Goal: Transaction & Acquisition: Purchase product/service

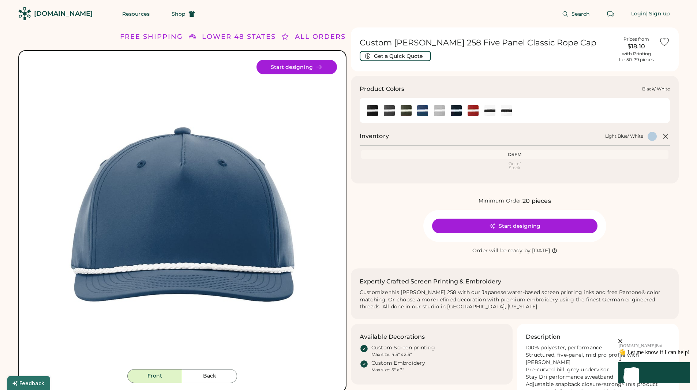
click at [368, 112] on img at bounding box center [372, 110] width 11 height 11
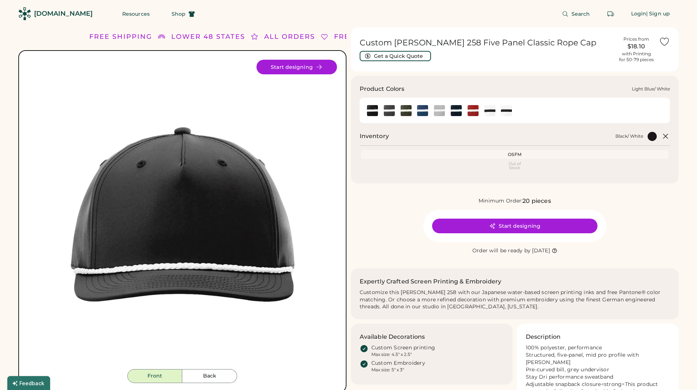
click at [422, 109] on img at bounding box center [422, 110] width 11 height 11
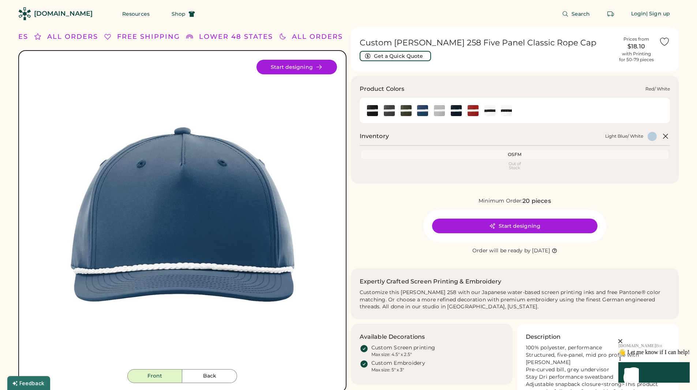
click at [466, 109] on div at bounding box center [472, 110] width 17 height 11
click at [471, 110] on img at bounding box center [473, 110] width 11 height 11
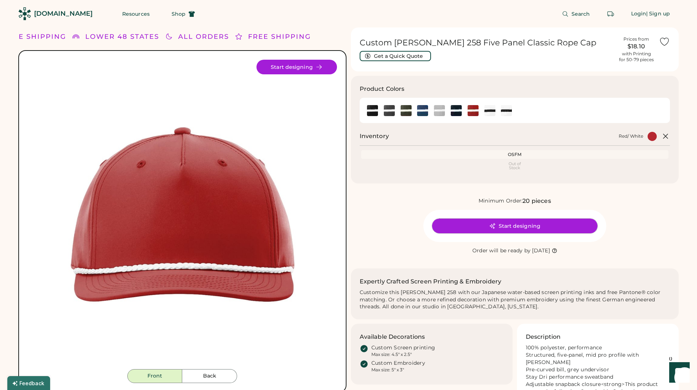
click at [501, 226] on button "Start designing" at bounding box center [514, 225] width 165 height 15
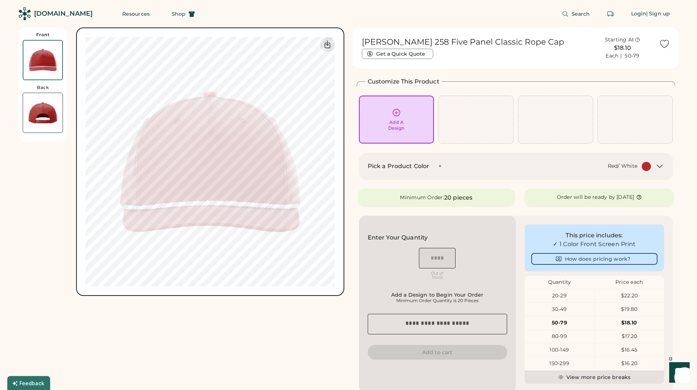
click at [677, 370] on icon "Launch Front Chat" at bounding box center [679, 372] width 20 height 20
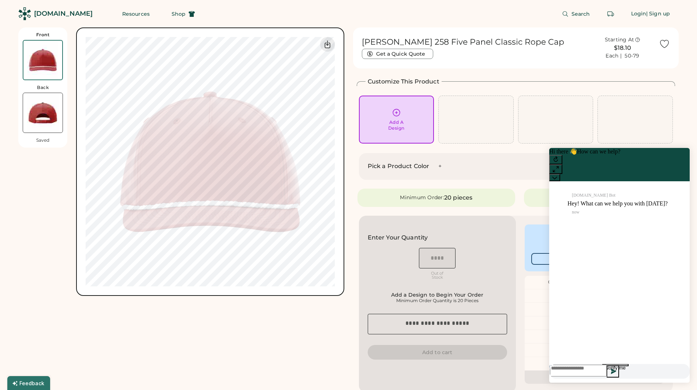
scroll to position [0, 0]
click at [595, 367] on textarea at bounding box center [578, 370] width 57 height 12
type textarea "**********"
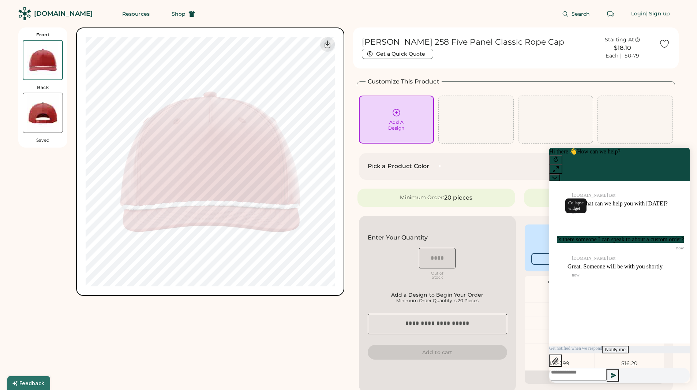
click at [557, 175] on icon at bounding box center [554, 177] width 5 height 5
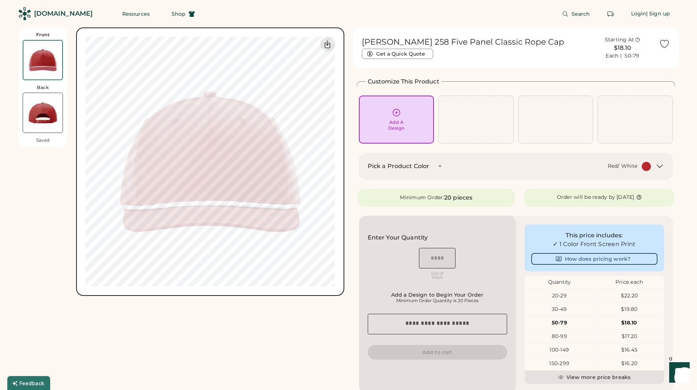
click at [564, 294] on div "20-29" at bounding box center [560, 295] width 70 height 7
click at [397, 116] on icon at bounding box center [396, 112] width 7 height 7
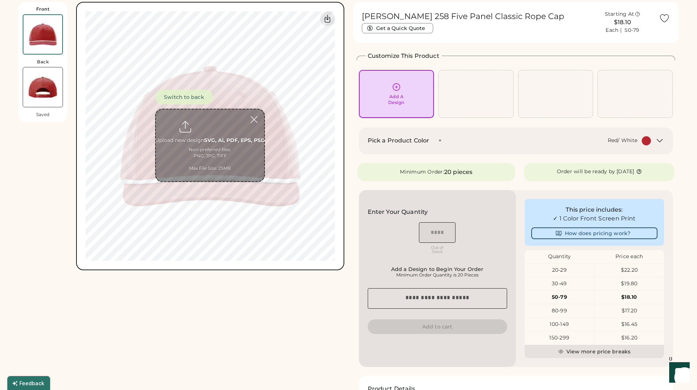
scroll to position [27, 0]
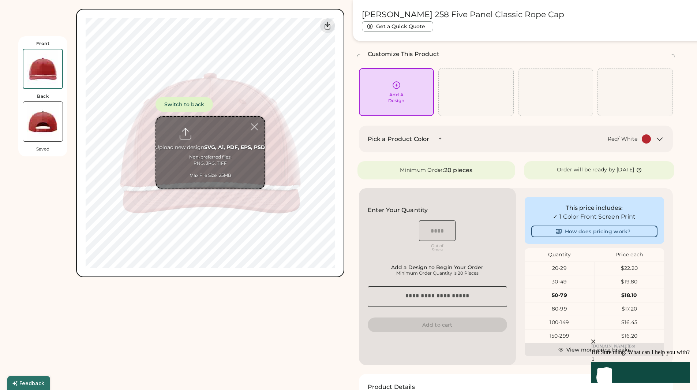
click at [209, 142] on input "file" at bounding box center [210, 153] width 108 height 72
type input "**********"
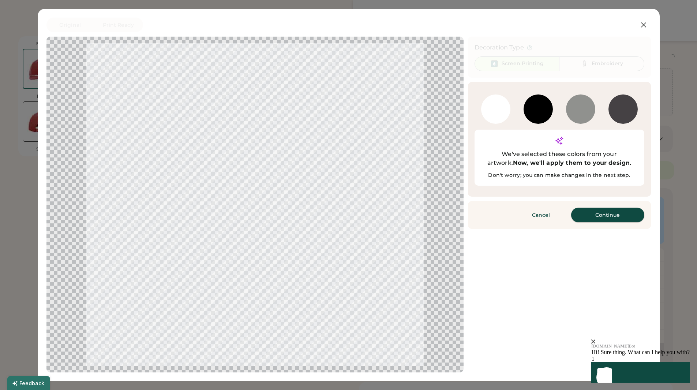
click at [598, 207] on button "Continue" at bounding box center [607, 214] width 73 height 15
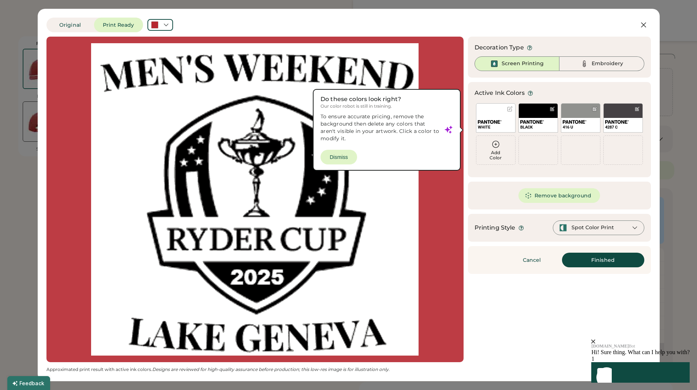
click at [509, 108] on div at bounding box center [509, 108] width 5 height 5
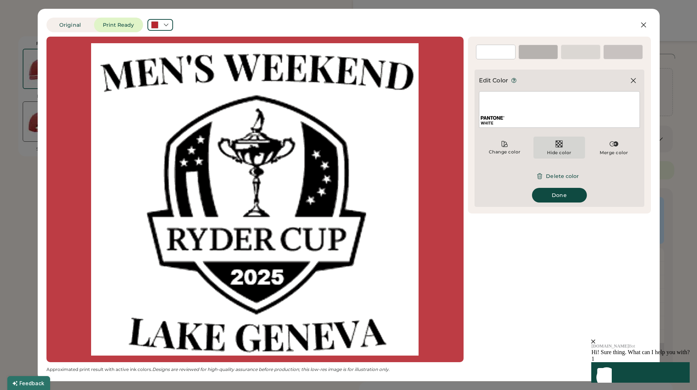
click at [558, 138] on div "Hide color" at bounding box center [560, 148] width 52 height 22
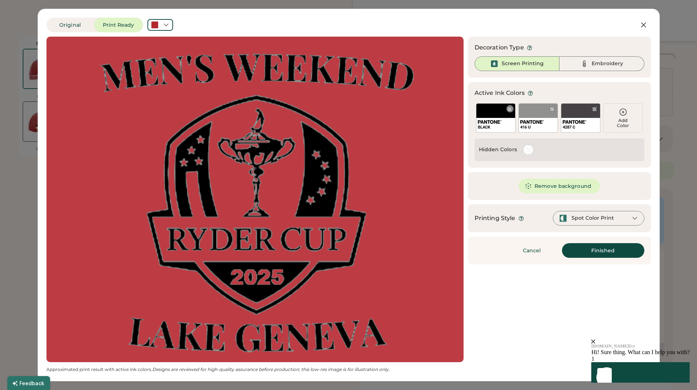
click at [510, 107] on div at bounding box center [509, 108] width 5 height 5
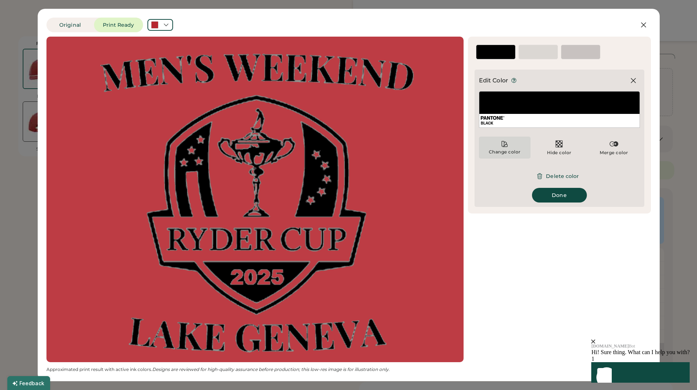
click at [503, 148] on div "Change color" at bounding box center [505, 148] width 52 height 22
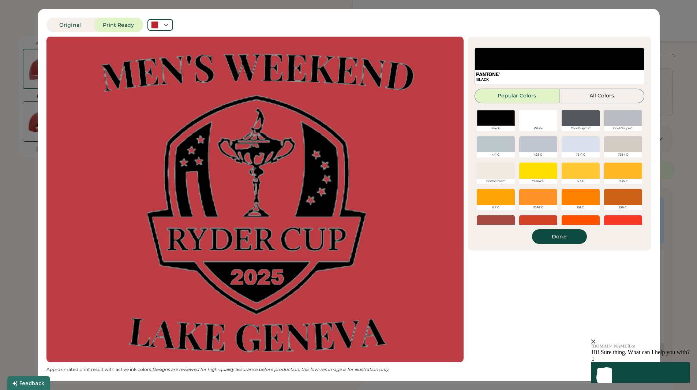
click at [531, 111] on div at bounding box center [538, 118] width 38 height 16
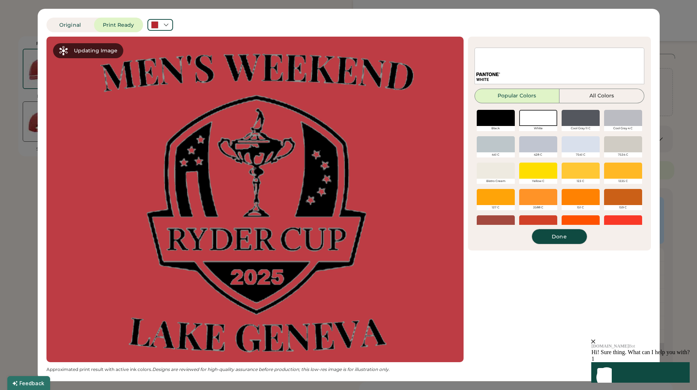
click at [558, 237] on button "Done" at bounding box center [559, 236] width 55 height 15
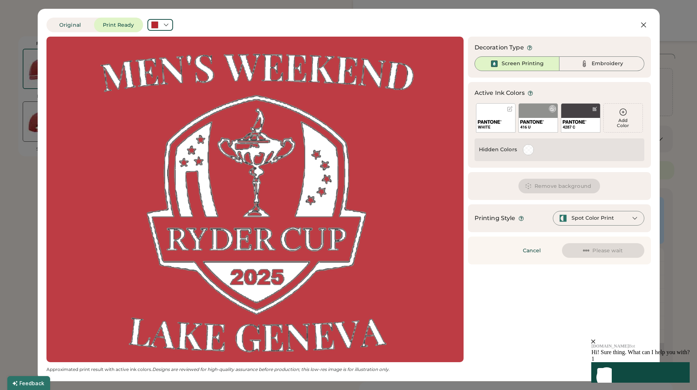
click at [552, 109] on div at bounding box center [552, 108] width 5 height 5
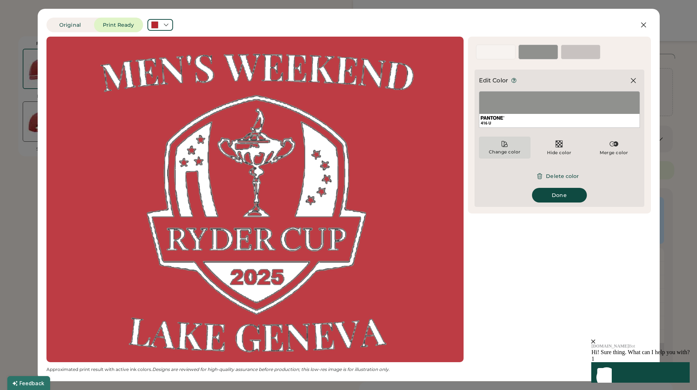
click at [502, 147] on icon at bounding box center [504, 143] width 7 height 7
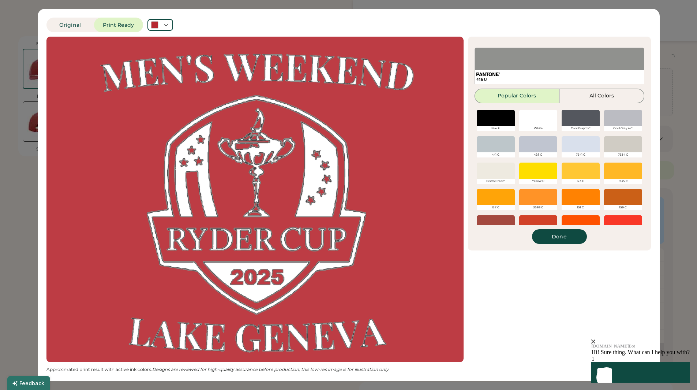
click at [532, 113] on div at bounding box center [538, 118] width 38 height 16
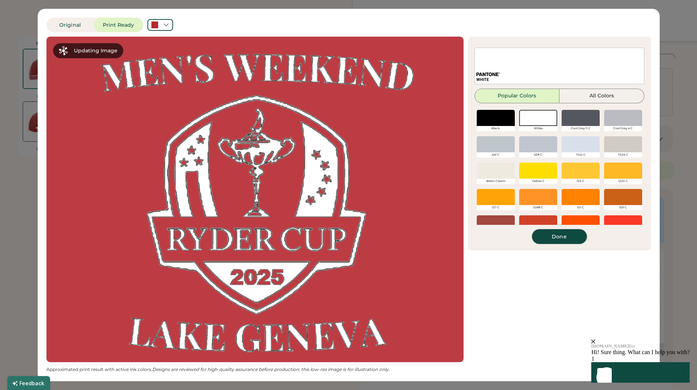
click at [558, 237] on button "Done" at bounding box center [559, 236] width 55 height 15
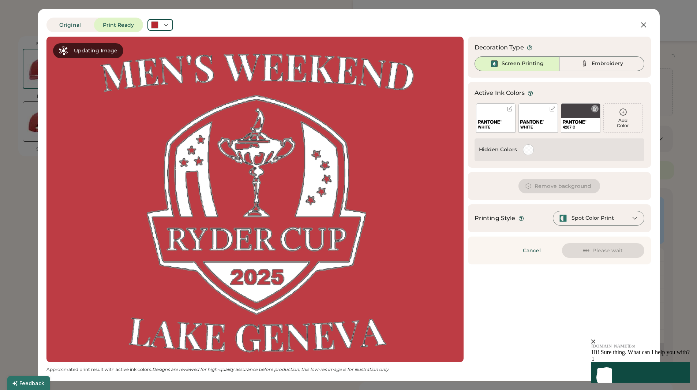
click at [585, 112] on div "4287 C" at bounding box center [581, 117] width 40 height 29
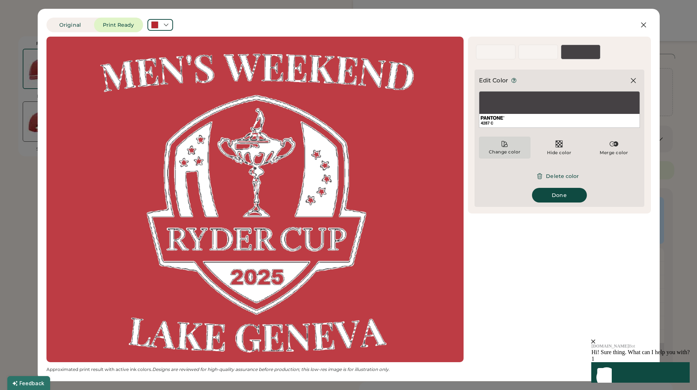
click at [500, 147] on div "Change color" at bounding box center [505, 148] width 52 height 22
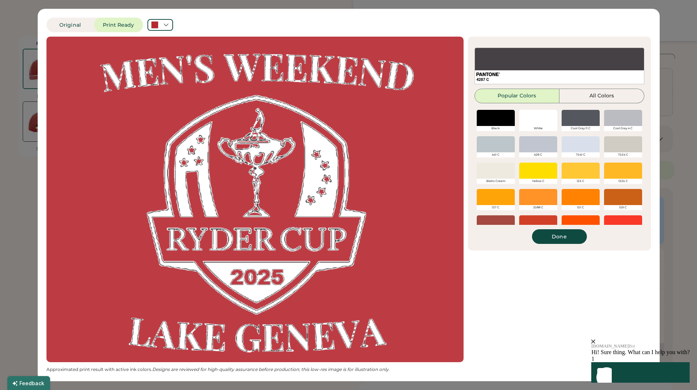
click at [538, 120] on div at bounding box center [538, 118] width 38 height 16
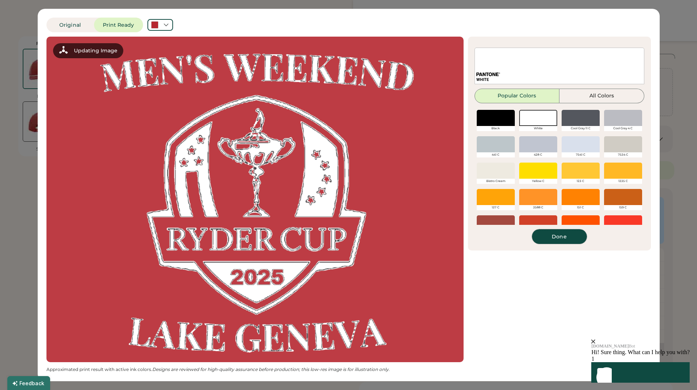
click at [560, 236] on button "Done" at bounding box center [559, 236] width 55 height 15
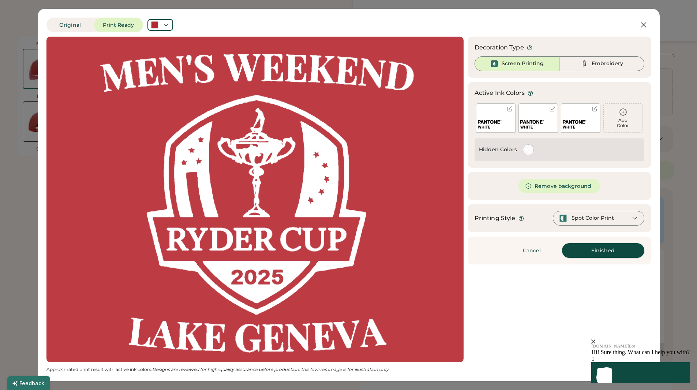
click at [591, 248] on button "Finished" at bounding box center [603, 250] width 82 height 15
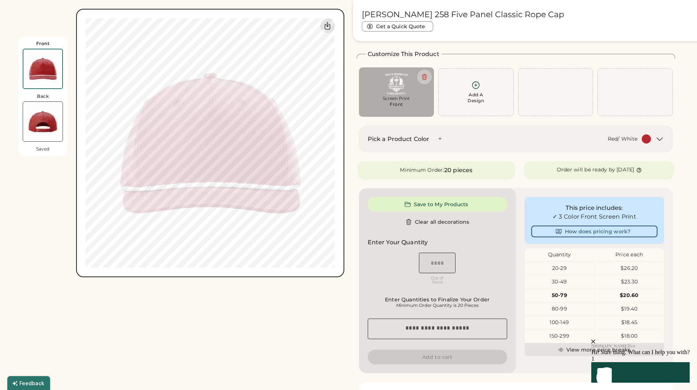
type input "****"
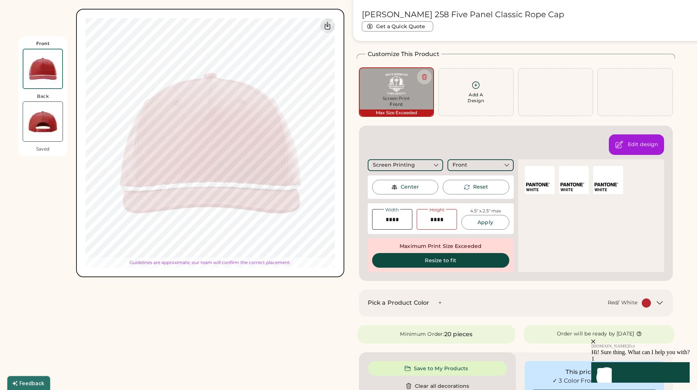
type input "****"
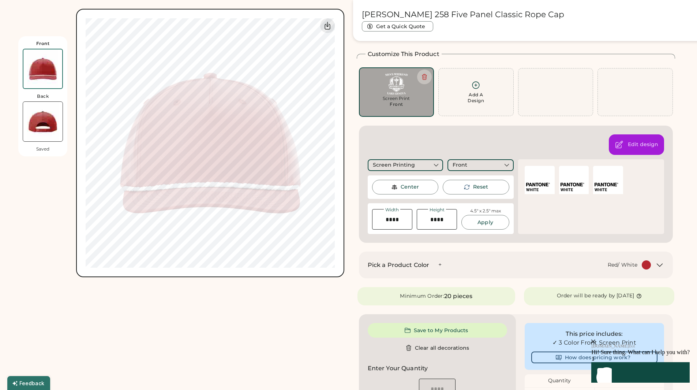
click at [329, 293] on div "Front Back Saved Switch to back Upload new design SVG, Ai, PDF, EPS, PSD Non-pr…" at bounding box center [181, 308] width 326 height 617
click at [311, 310] on div "Front Back Saved Switch to back Upload new design SVG, Ai, PDF, EPS, PSD Non-pr…" at bounding box center [181, 308] width 326 height 617
click at [34, 119] on img at bounding box center [43, 122] width 40 height 40
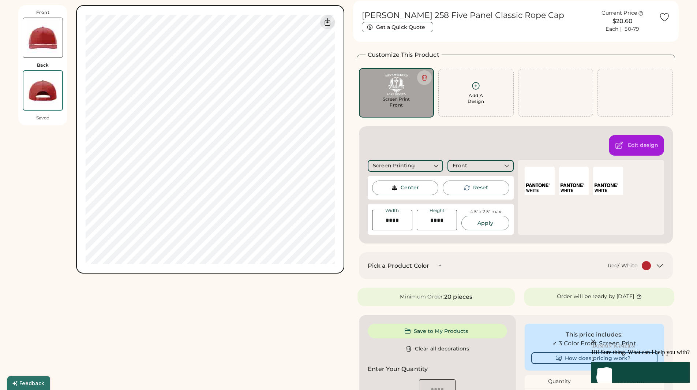
scroll to position [0, 0]
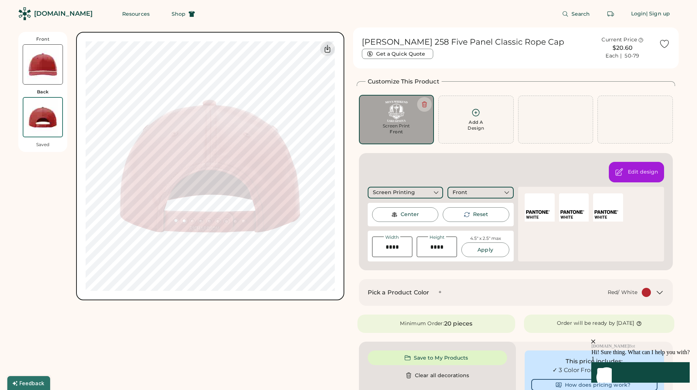
click at [40, 57] on img at bounding box center [43, 65] width 40 height 40
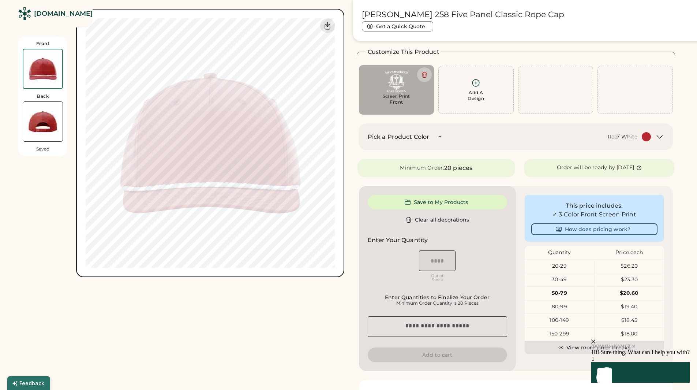
scroll to position [32, 0]
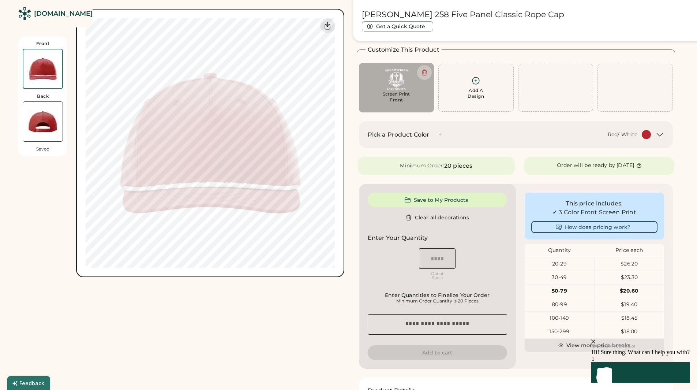
click at [606, 369] on icon "Show" at bounding box center [602, 372] width 8 height 9
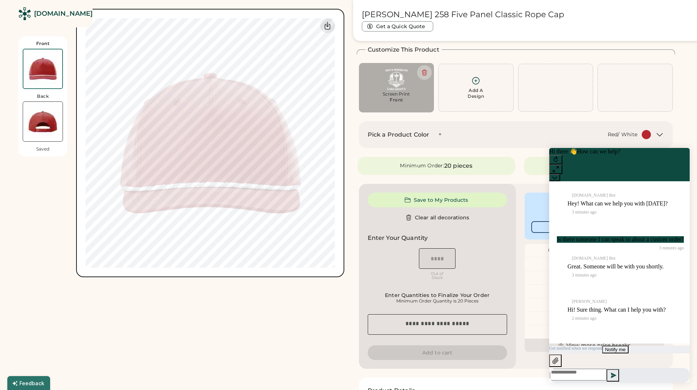
click at [603, 374] on textarea at bounding box center [578, 375] width 57 height 12
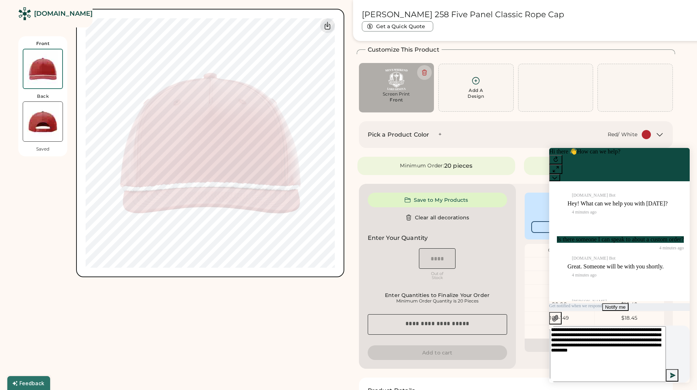
type textarea "**********"
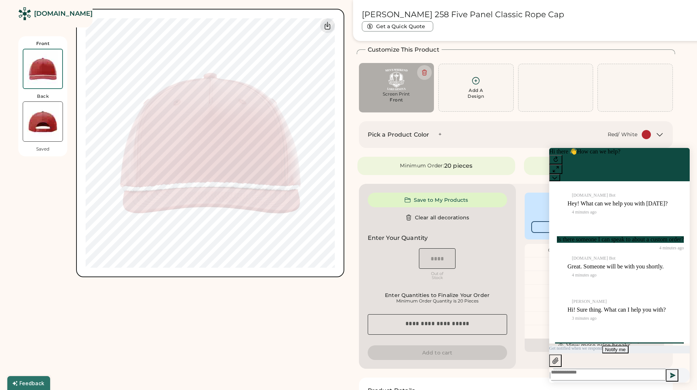
scroll to position [79, 0]
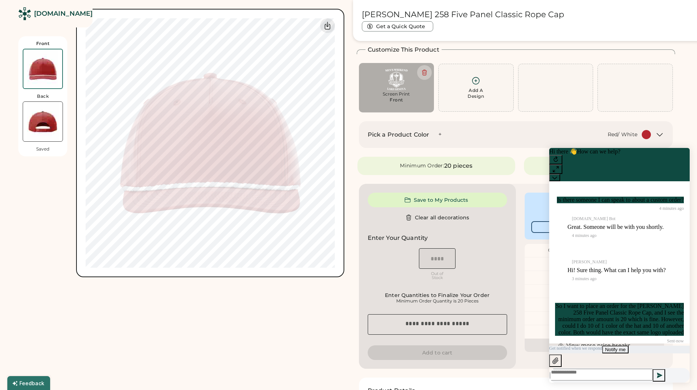
click at [301, 337] on div "Front Back Saved Switch to back Upload new design SVG, Ai, PDF, EPS, PSD Non-pr…" at bounding box center [181, 241] width 326 height 491
click at [557, 175] on icon at bounding box center [554, 177] width 5 height 5
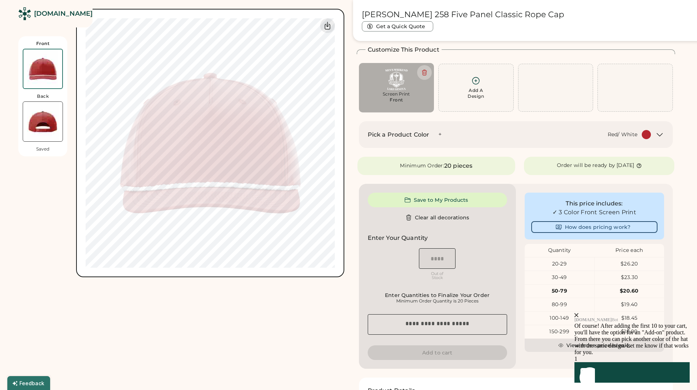
click at [595, 367] on icon "Launch Front Chat" at bounding box center [585, 372] width 20 height 20
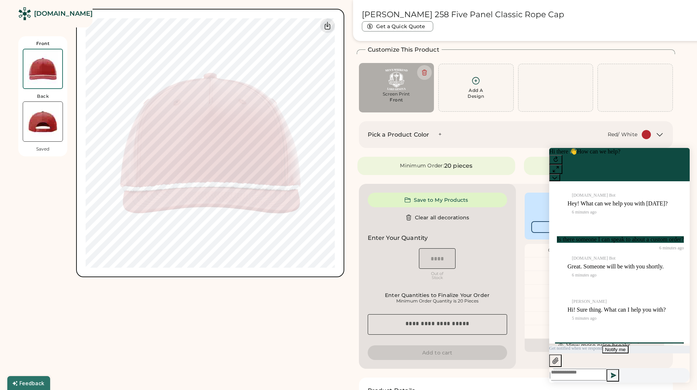
scroll to position [149, 0]
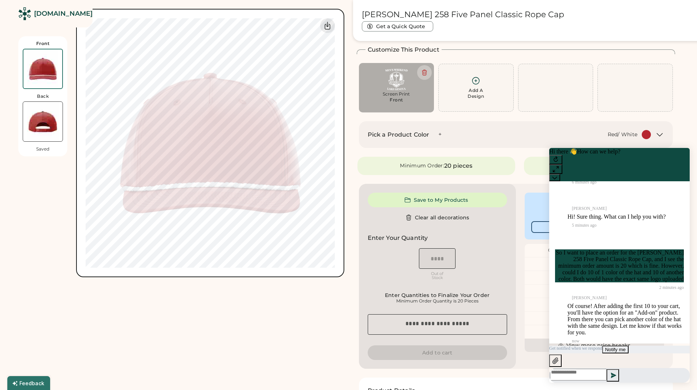
click at [605, 370] on textarea at bounding box center [578, 375] width 57 height 12
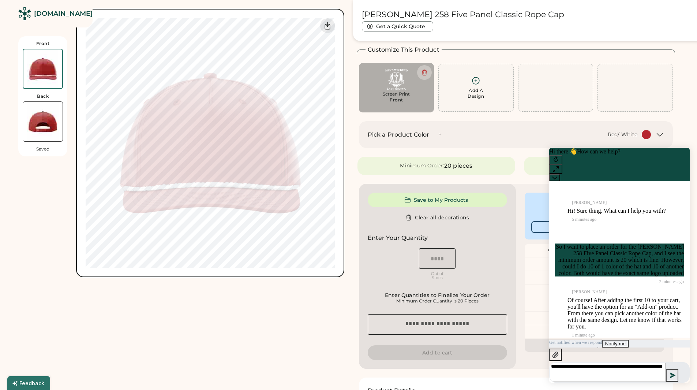
type textarea "**********"
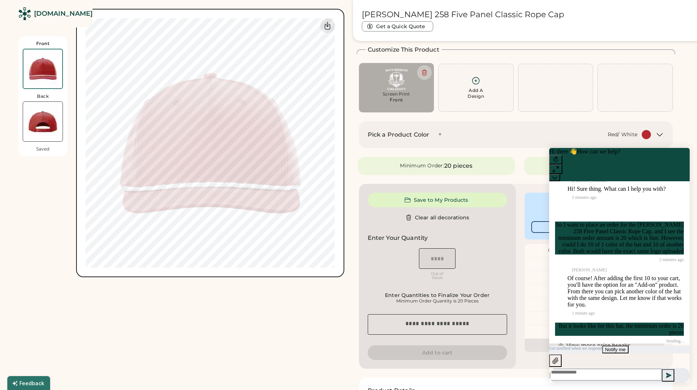
scroll to position [184, 0]
click at [560, 174] on button at bounding box center [554, 177] width 11 height 7
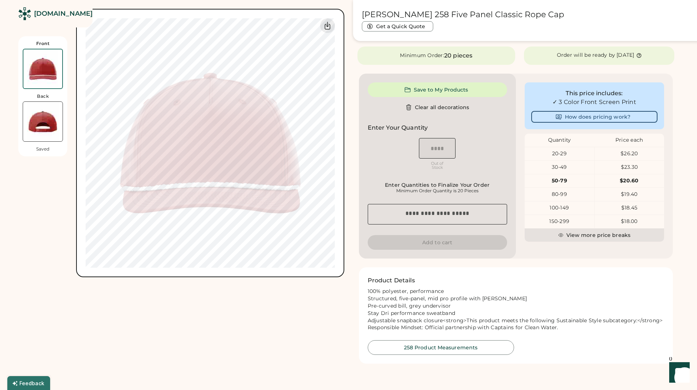
scroll to position [0, 0]
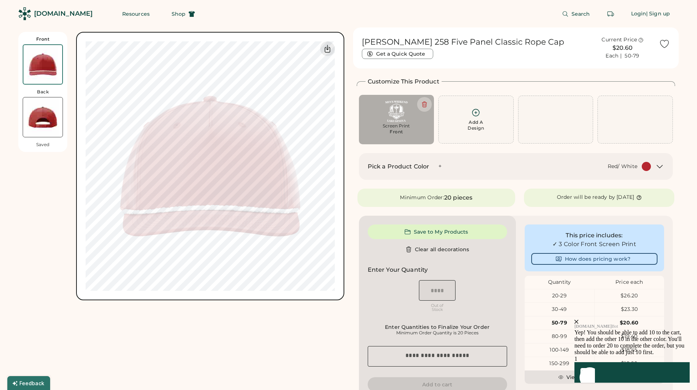
click at [579, 319] on icon "close" at bounding box center [577, 321] width 4 height 4
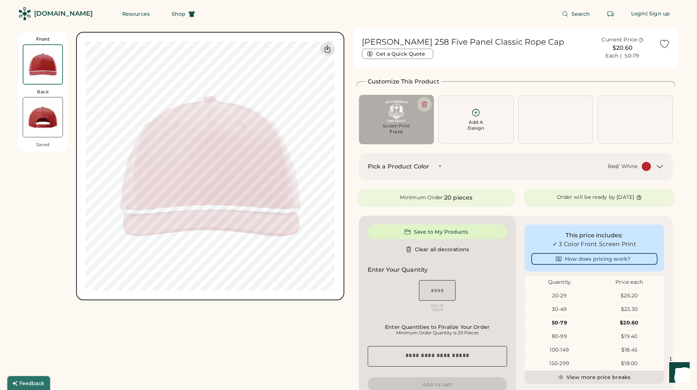
click at [585, 171] on div "Pick a Product Color + Red/ White" at bounding box center [516, 166] width 314 height 27
click at [670, 168] on div "Pick a Product Color + Red/ White" at bounding box center [516, 166] width 314 height 27
click at [662, 167] on icon at bounding box center [659, 166] width 9 height 9
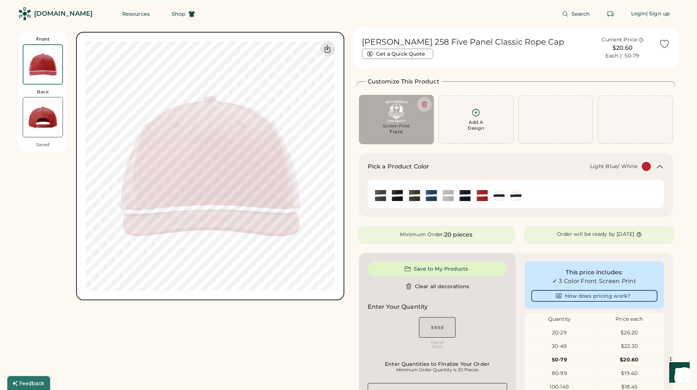
click at [432, 192] on img at bounding box center [431, 195] width 11 height 11
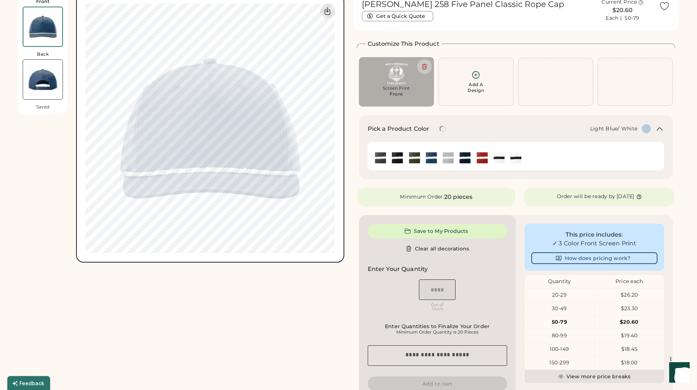
scroll to position [110, 0]
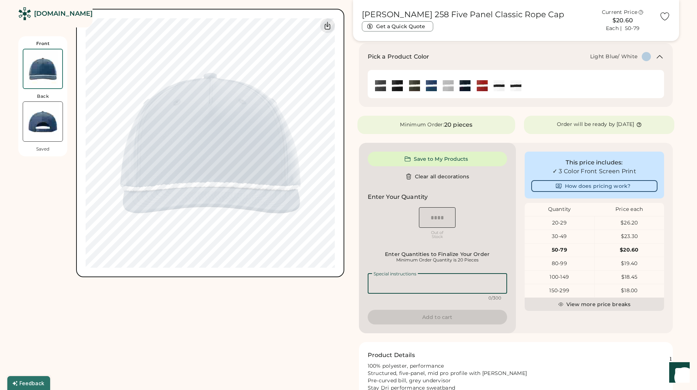
click at [429, 287] on textarea at bounding box center [437, 283] width 139 height 20
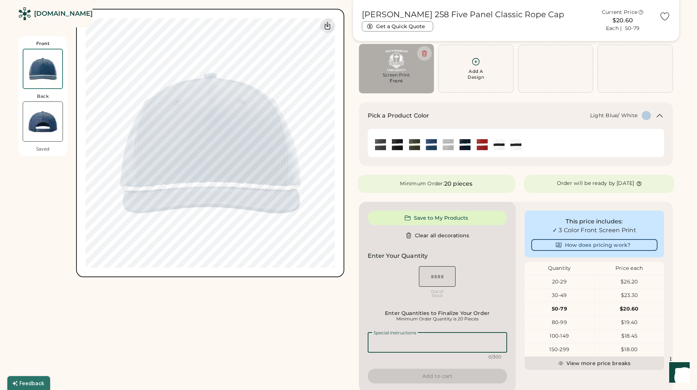
scroll to position [0, 0]
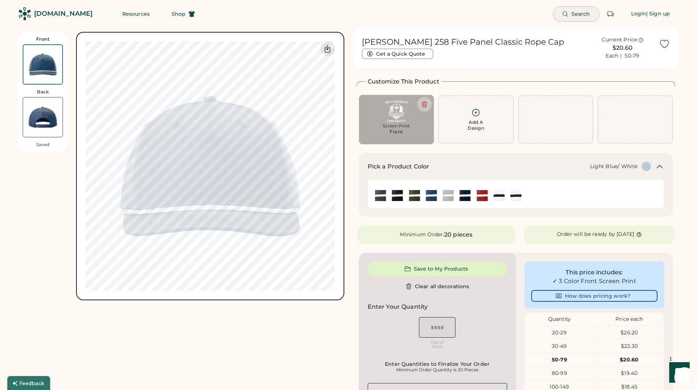
click at [567, 11] on icon at bounding box center [565, 14] width 7 height 7
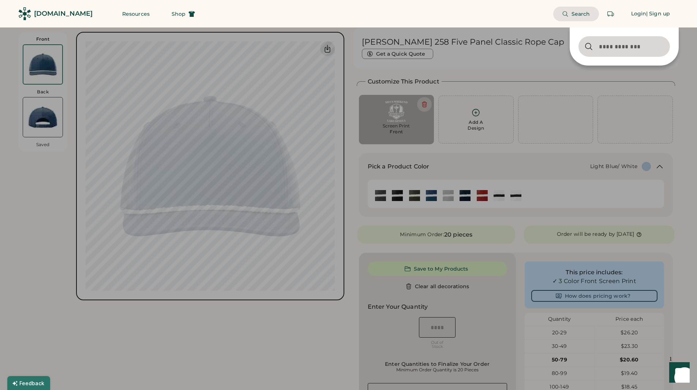
click at [595, 46] on input "input" at bounding box center [624, 46] width 91 height 20
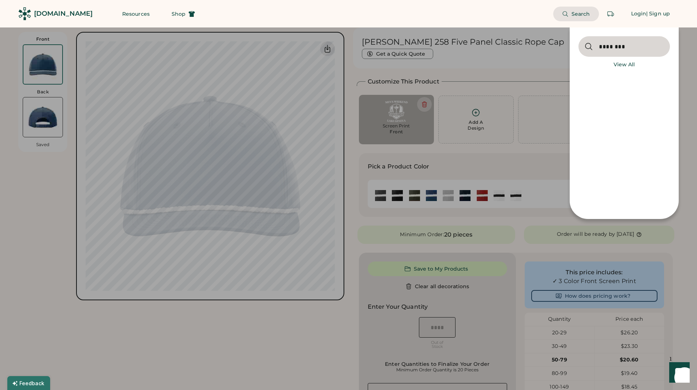
type input "********"
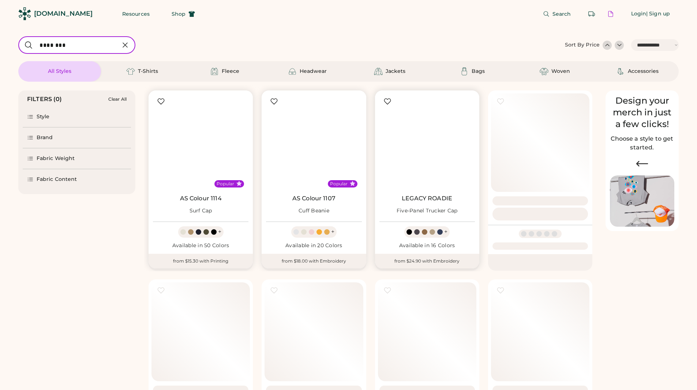
select select "*****"
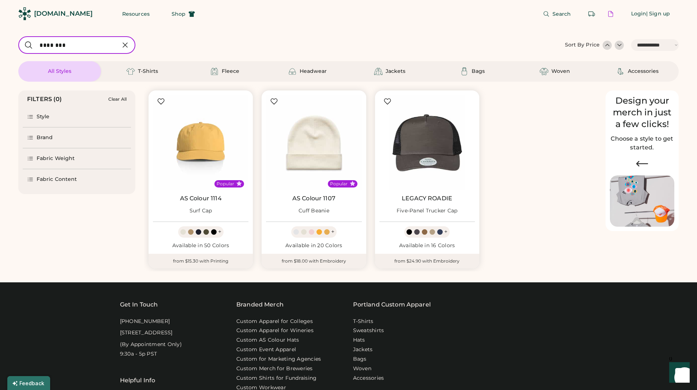
click at [82, 50] on input "input" at bounding box center [76, 45] width 117 height 18
click at [308, 71] on div "Headwear" at bounding box center [313, 71] width 27 height 7
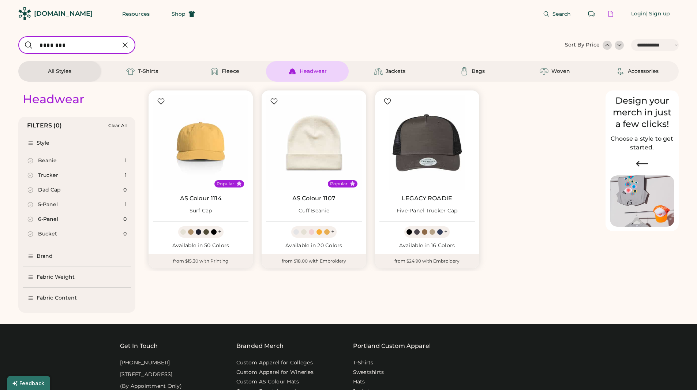
click at [48, 205] on div "5-Panel" at bounding box center [48, 204] width 20 height 7
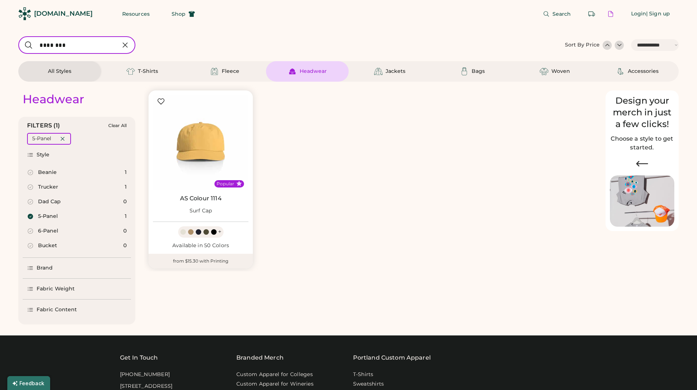
click at [51, 229] on div "6-Panel" at bounding box center [48, 230] width 20 height 7
click at [49, 246] on div "Bucket" at bounding box center [47, 245] width 19 height 7
